Goal: Information Seeking & Learning: Learn about a topic

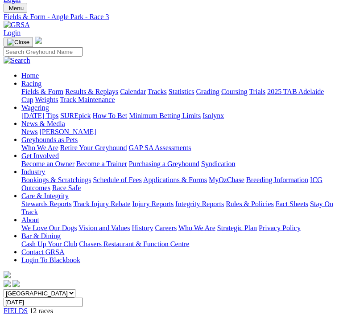
scroll to position [26, 0]
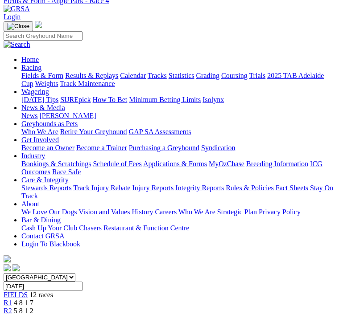
scroll to position [43, 0]
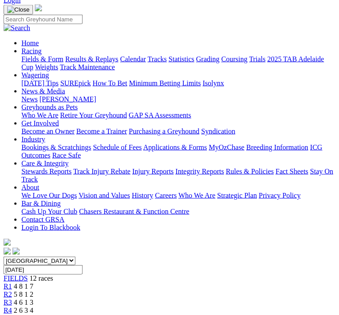
scroll to position [58, 0]
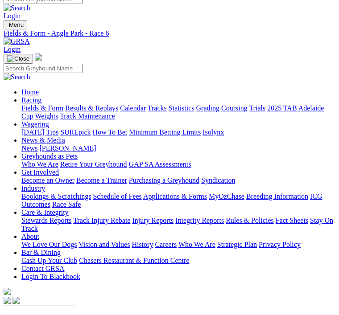
scroll to position [10, 0]
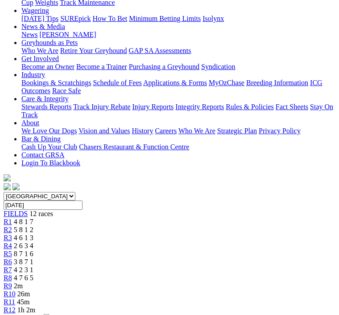
scroll to position [10, 0]
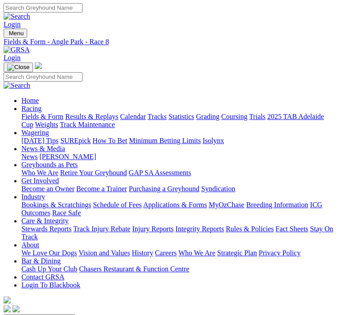
scroll to position [29, 0]
